Goal: Task Accomplishment & Management: Manage account settings

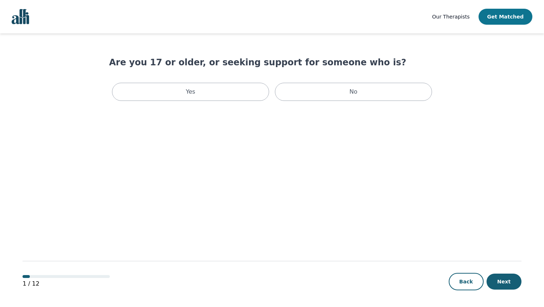
click at [503, 21] on button "Get Matched" at bounding box center [505, 17] width 54 height 16
click at [23, 13] on img "Global" at bounding box center [20, 16] width 17 height 15
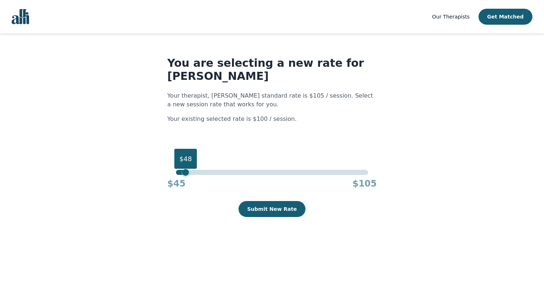
drag, startPoint x: 368, startPoint y: 173, endPoint x: 172, endPoint y: 170, distance: 196.6
click at [172, 170] on div "$48 $45 $105" at bounding box center [271, 180] width 209 height 20
drag, startPoint x: 175, startPoint y: 173, endPoint x: 192, endPoint y: 172, distance: 16.7
click at [192, 172] on div "$50" at bounding box center [192, 172] width 7 height 7
click at [266, 208] on button "Submit New Rate" at bounding box center [271, 209] width 67 height 16
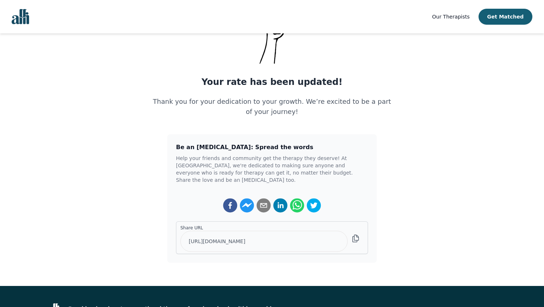
scroll to position [84, 0]
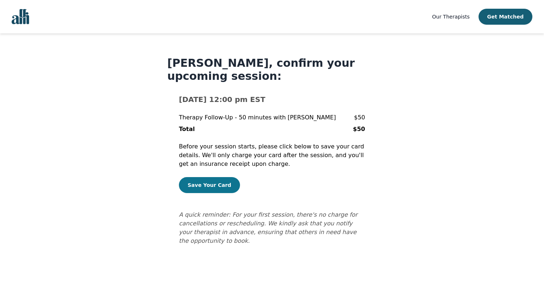
click at [211, 187] on button "Save Your Card" at bounding box center [209, 185] width 61 height 16
